Goal: Information Seeking & Learning: Learn about a topic

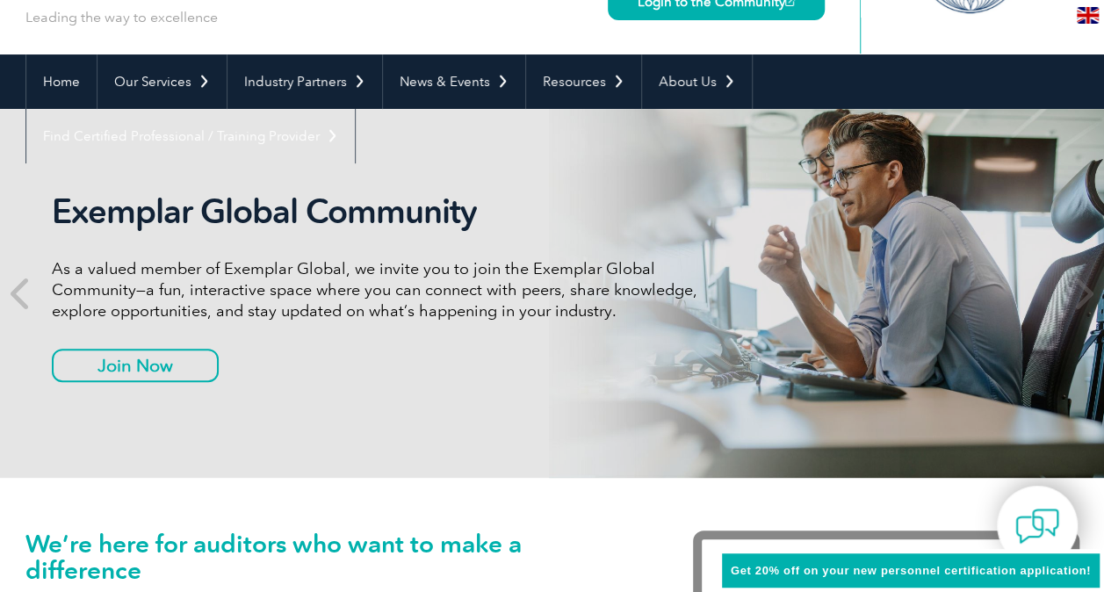
scroll to position [130, 0]
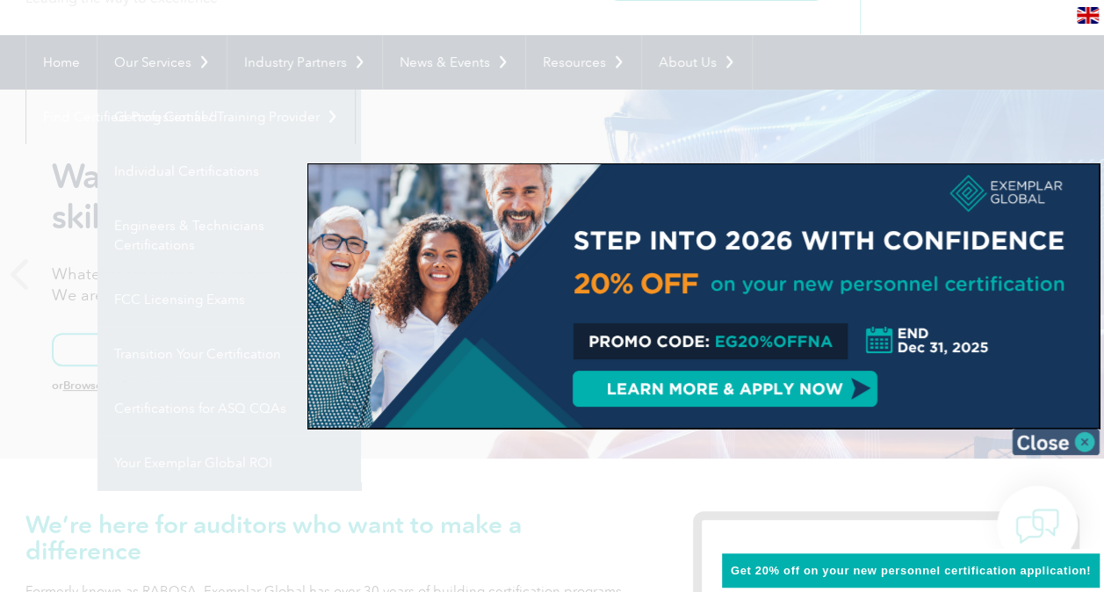
click at [1079, 435] on img at bounding box center [1056, 442] width 88 height 26
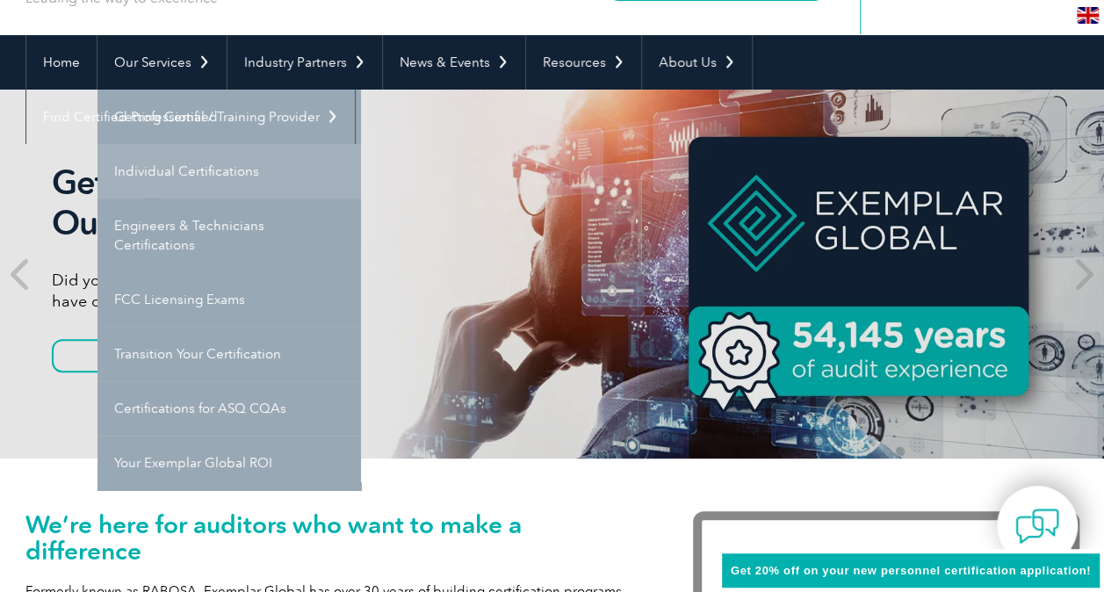
click at [258, 164] on link "Individual Certifications" at bounding box center [230, 171] width 264 height 54
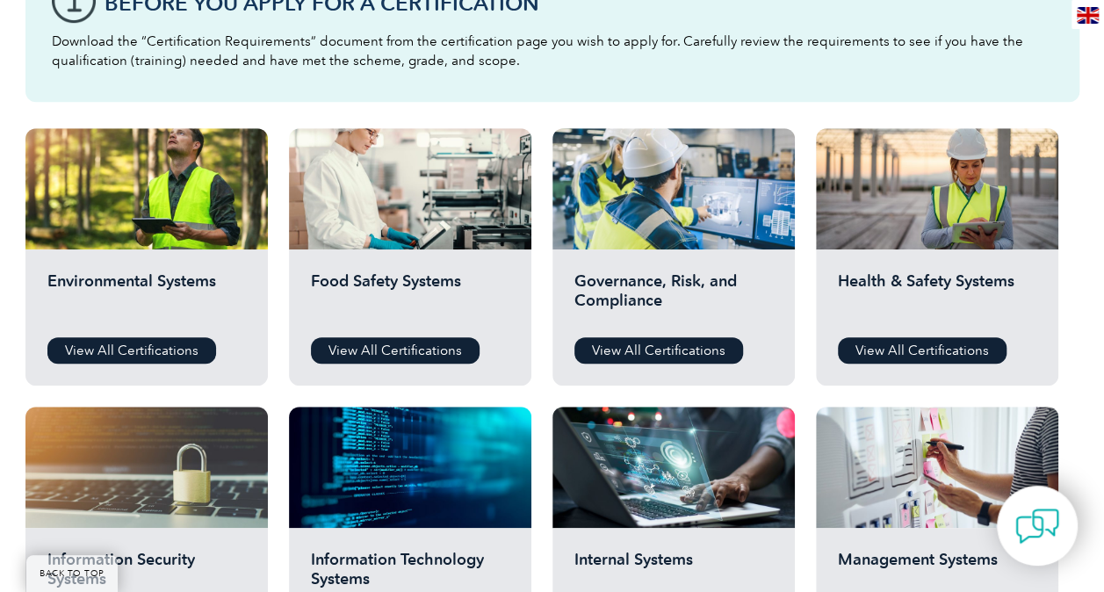
scroll to position [527, 0]
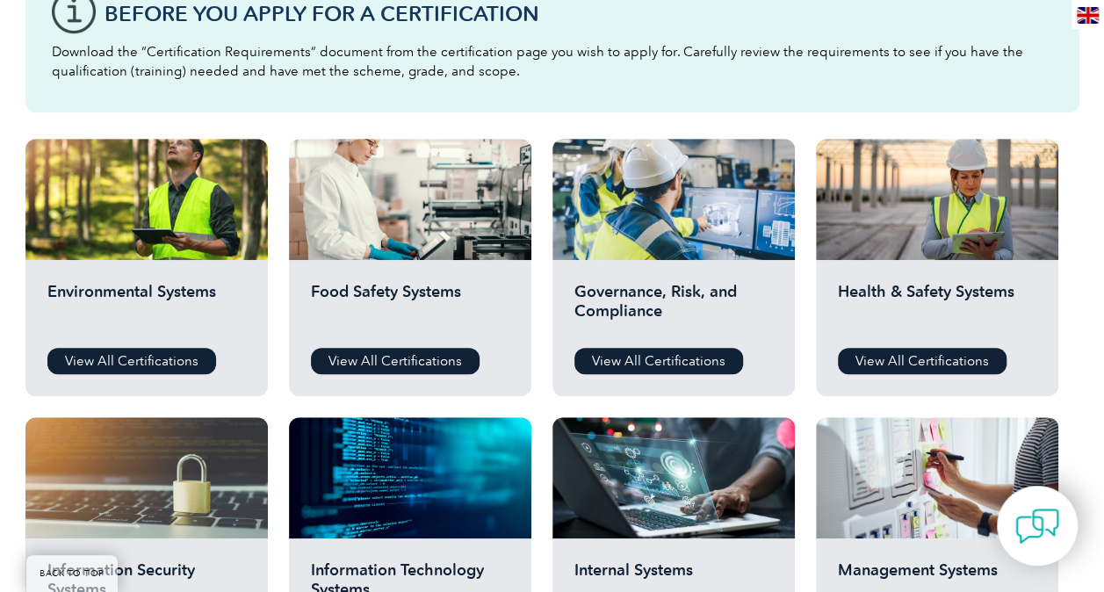
click at [170, 344] on div "Environmental Systems View All Certifications" at bounding box center [146, 328] width 242 height 136
click at [161, 358] on link "View All Certifications" at bounding box center [131, 361] width 169 height 26
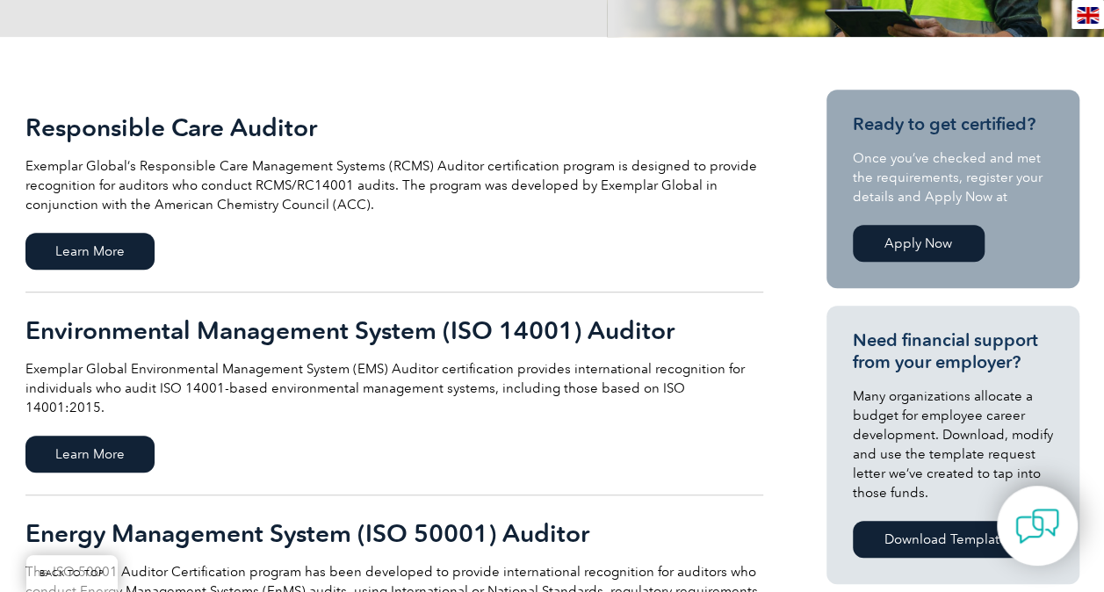
scroll to position [357, 0]
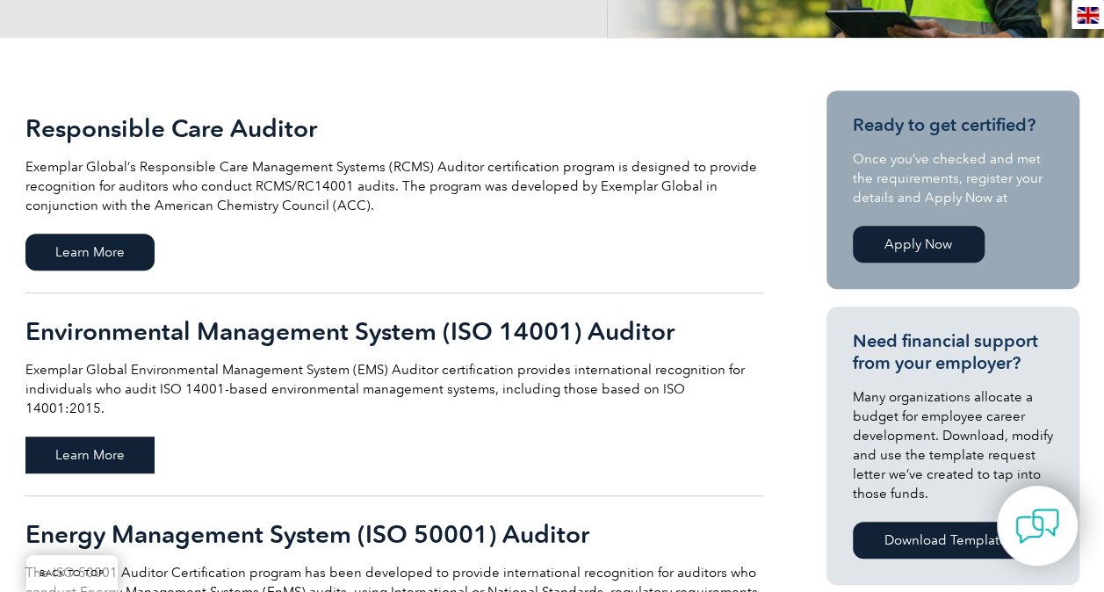
click at [82, 437] on span "Learn More" at bounding box center [89, 455] width 129 height 37
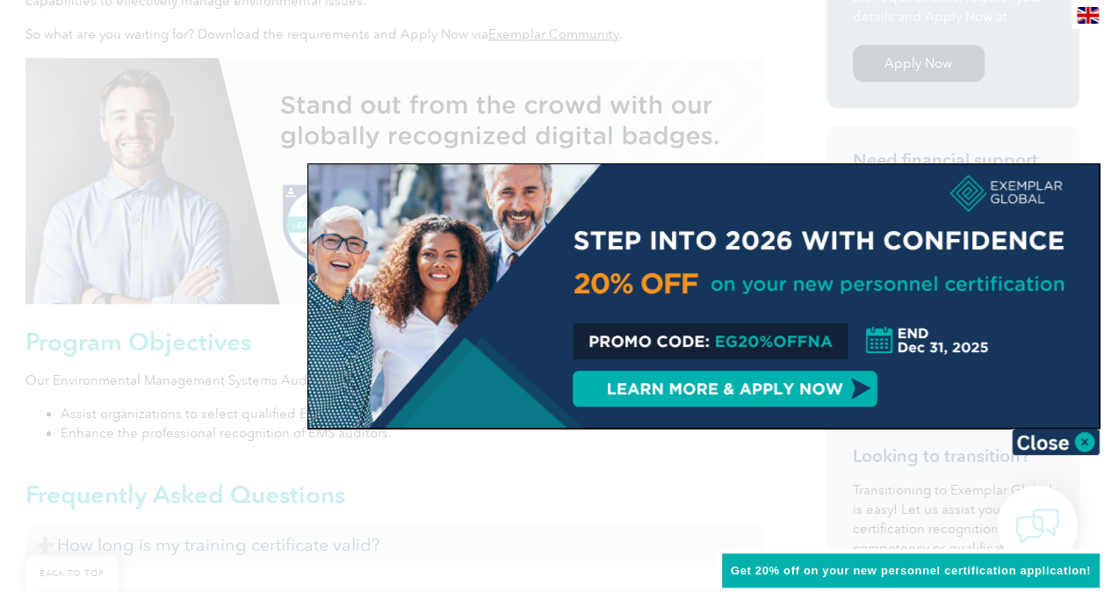
scroll to position [697, 0]
click at [1040, 438] on img at bounding box center [1056, 442] width 88 height 26
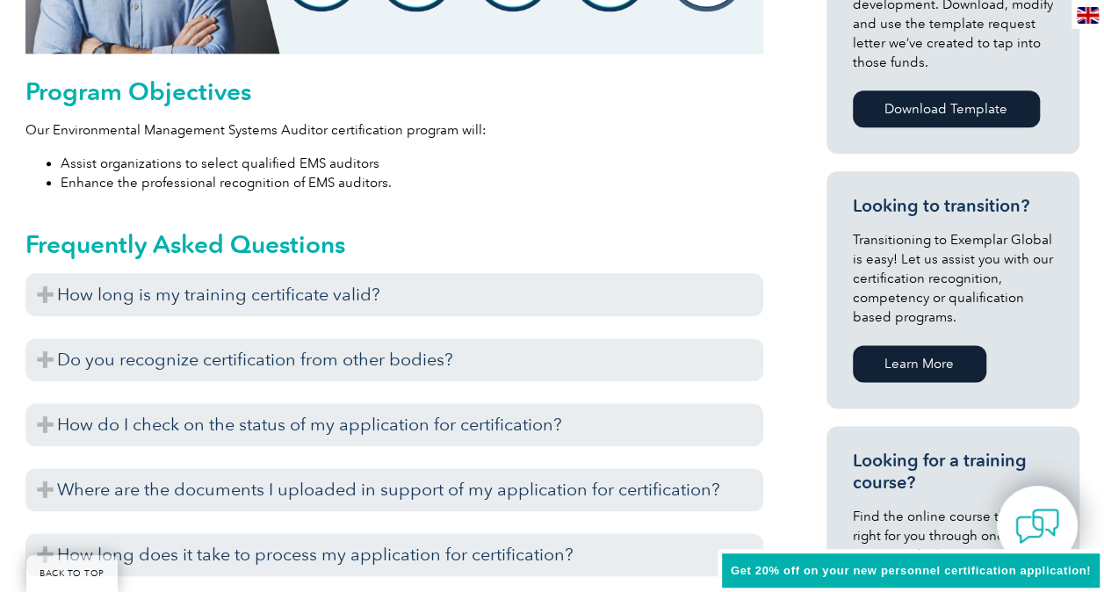
scroll to position [948, 0]
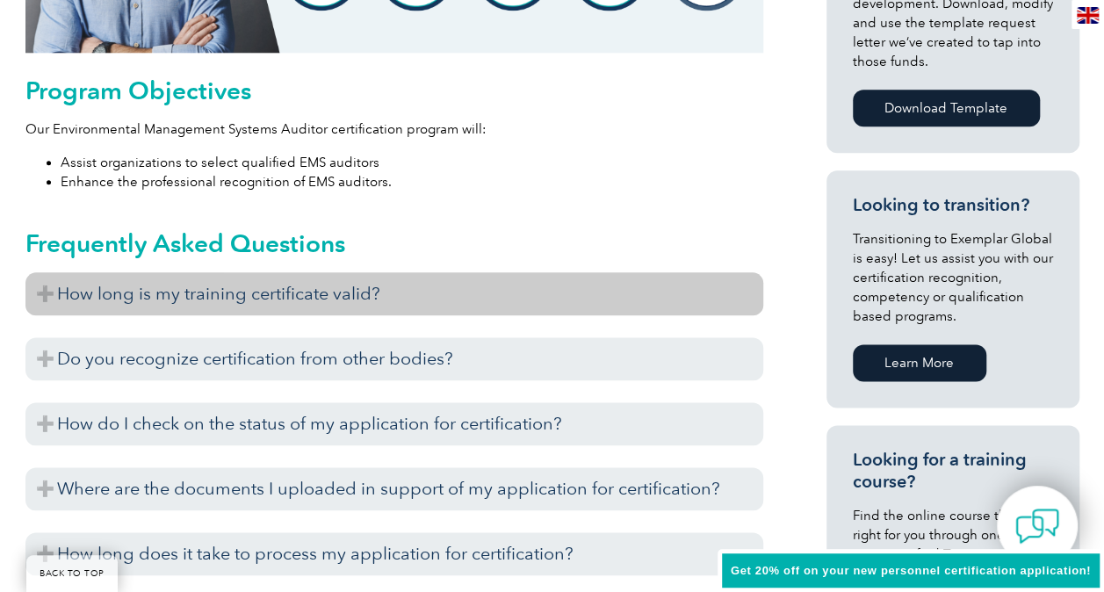
click at [263, 304] on h3 "How long is my training certificate valid?" at bounding box center [394, 293] width 738 height 43
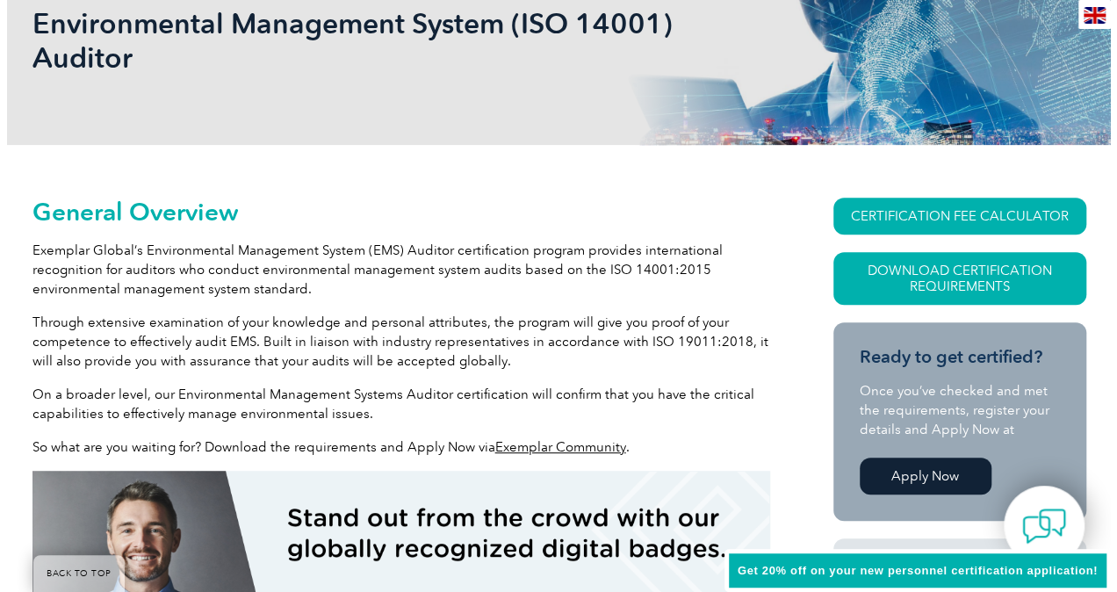
scroll to position [282, 0]
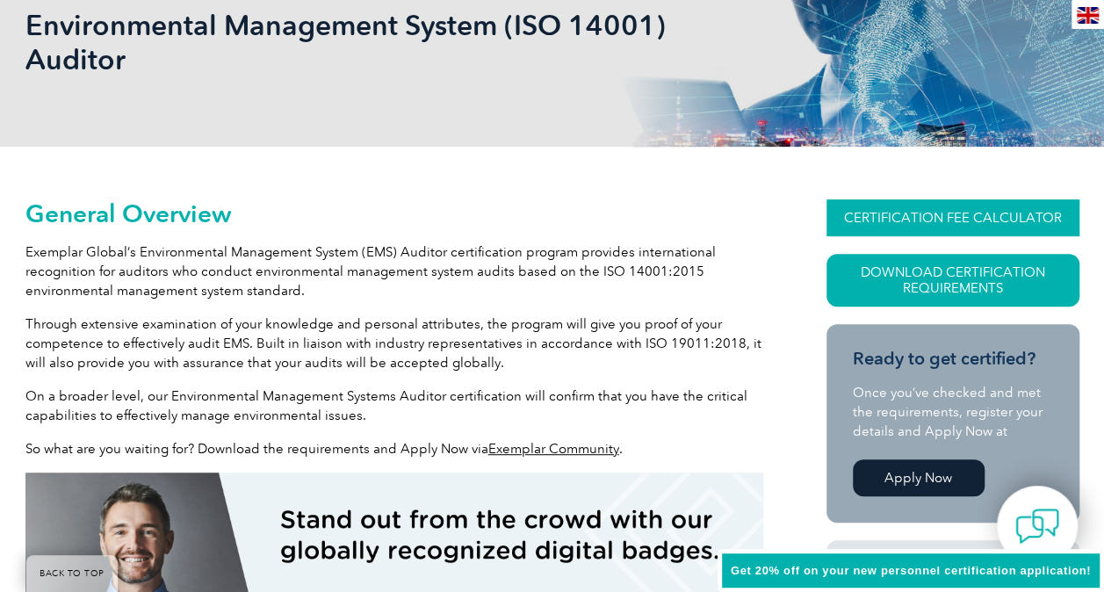
click at [858, 215] on link "CERTIFICATION FEE CALCULATOR" at bounding box center [953, 217] width 253 height 37
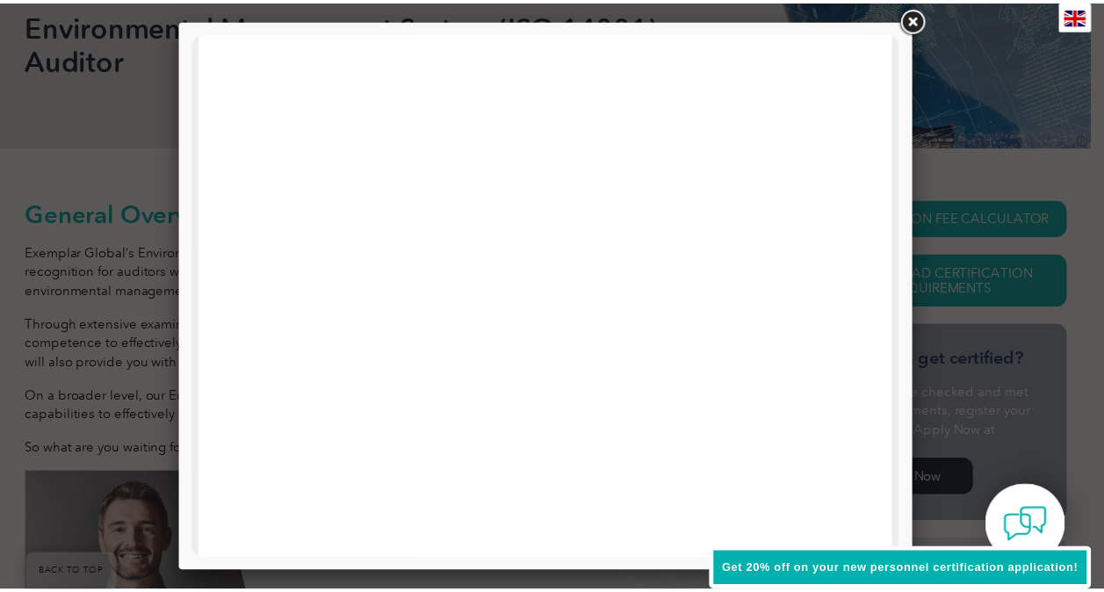
scroll to position [0, 0]
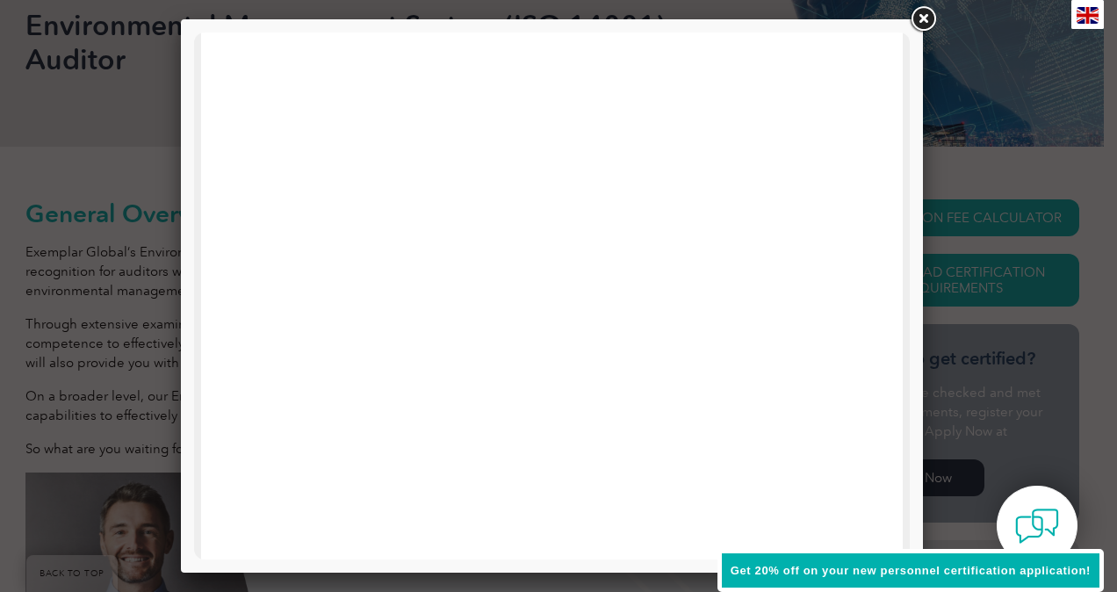
click at [915, 9] on link at bounding box center [923, 20] width 32 height 32
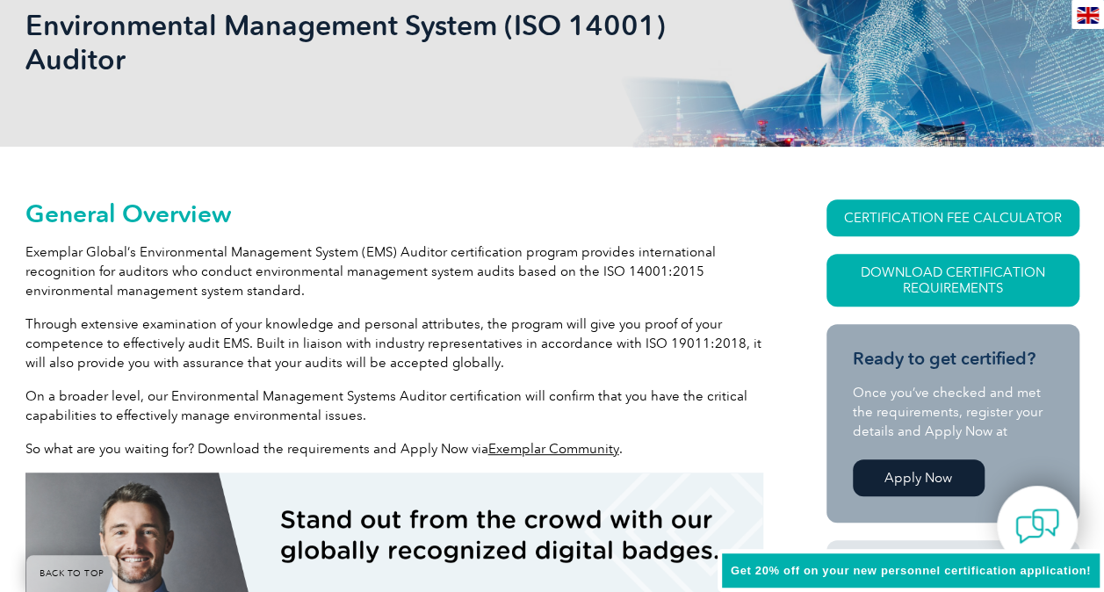
click at [915, 9] on div "Environmental Management System (ISO 14001) Auditor" at bounding box center [552, 42] width 1054 height 209
